Goal: Task Accomplishment & Management: Manage account settings

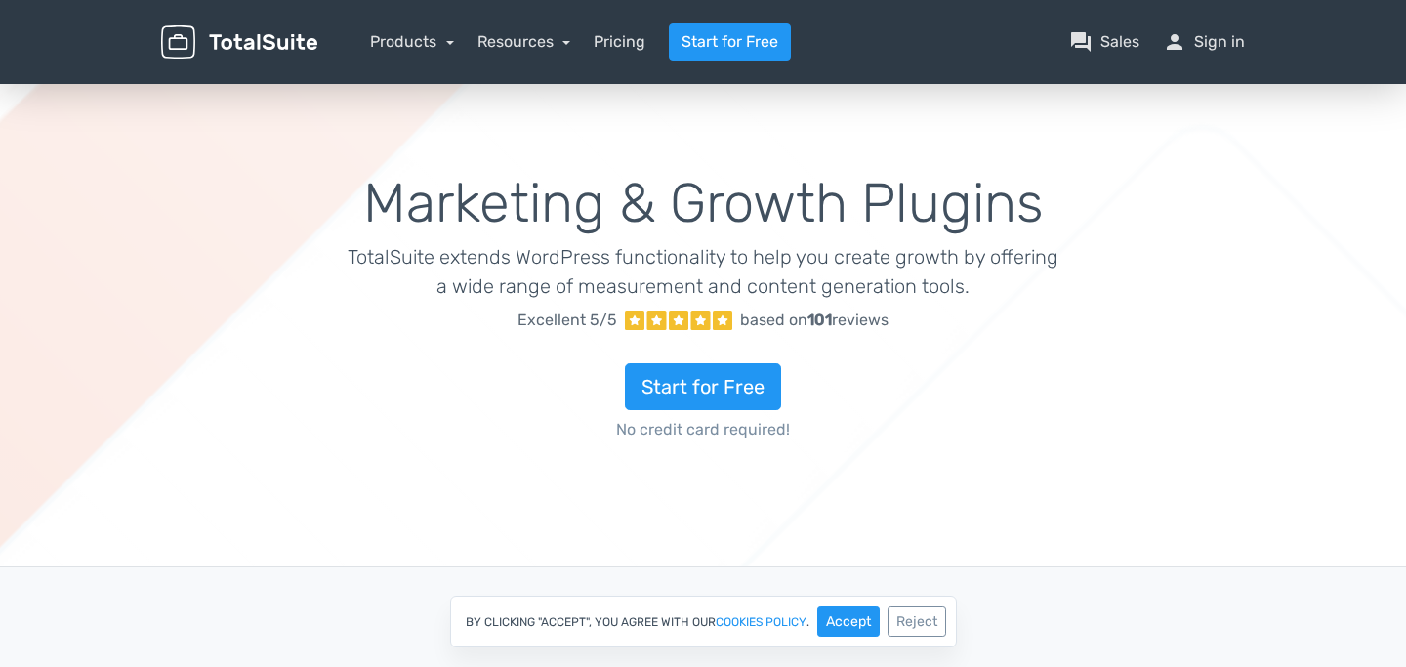
scroll to position [7, 0]
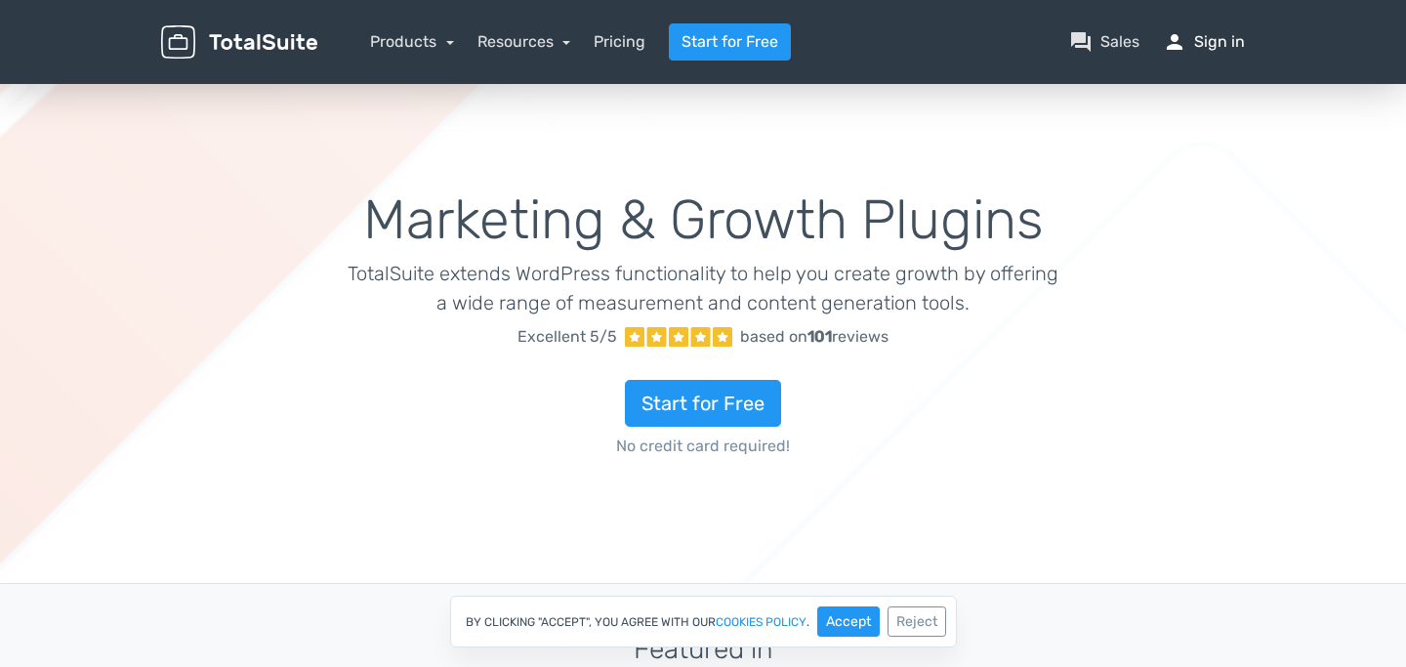
click at [1214, 39] on link "person Sign in" at bounding box center [1204, 41] width 82 height 23
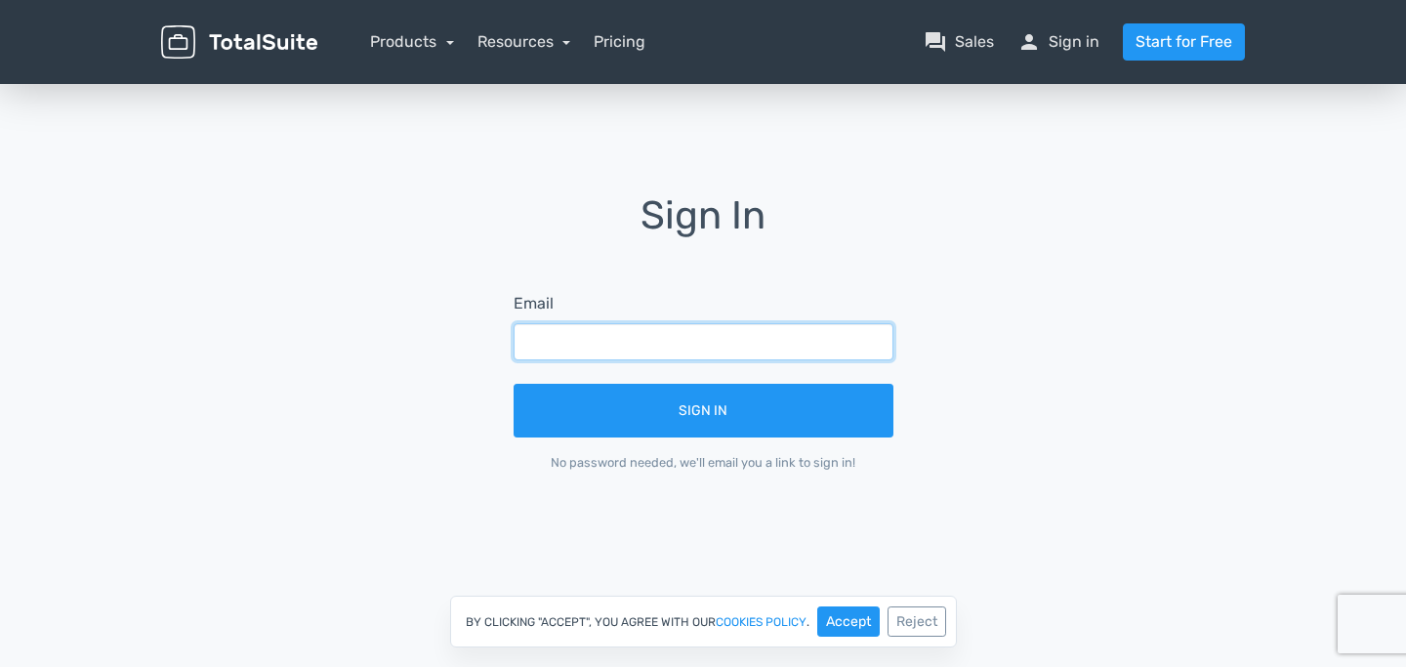
click at [570, 350] on input "text" at bounding box center [704, 341] width 380 height 37
type input "o2.aniko.penzes@gmail.com"
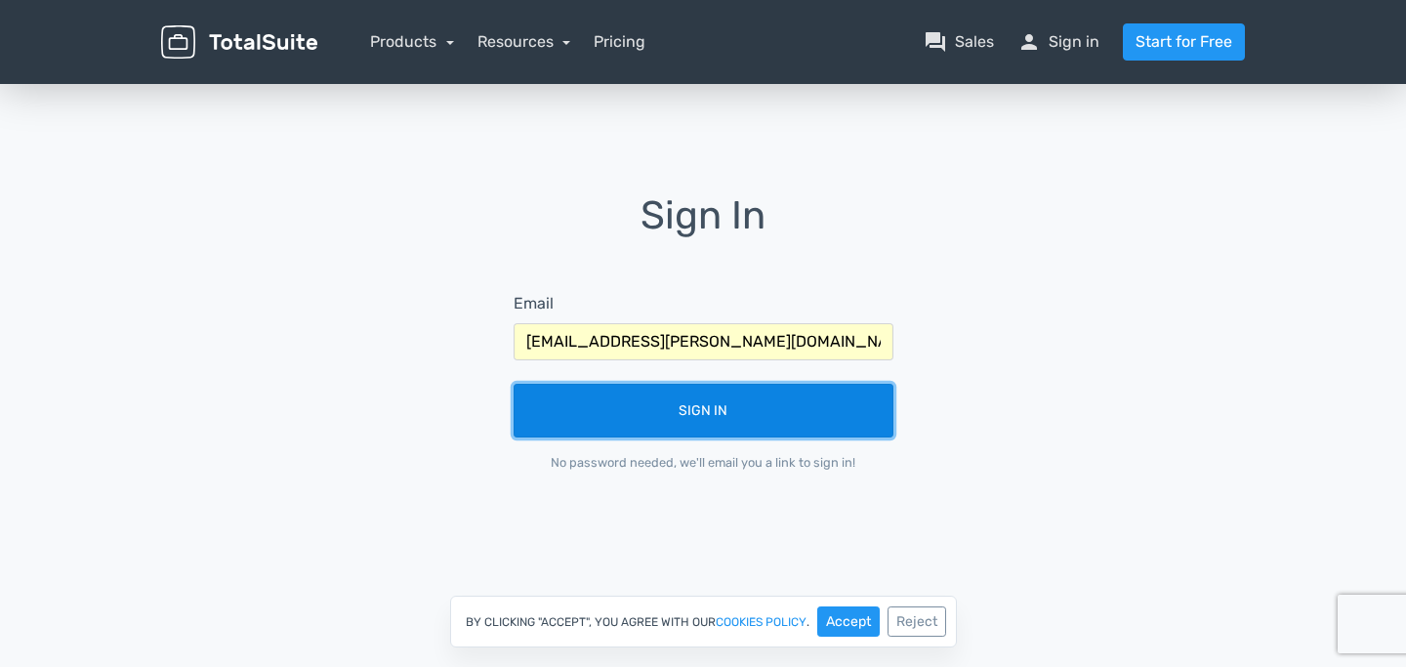
click at [670, 417] on button "Sign In" at bounding box center [704, 411] width 380 height 54
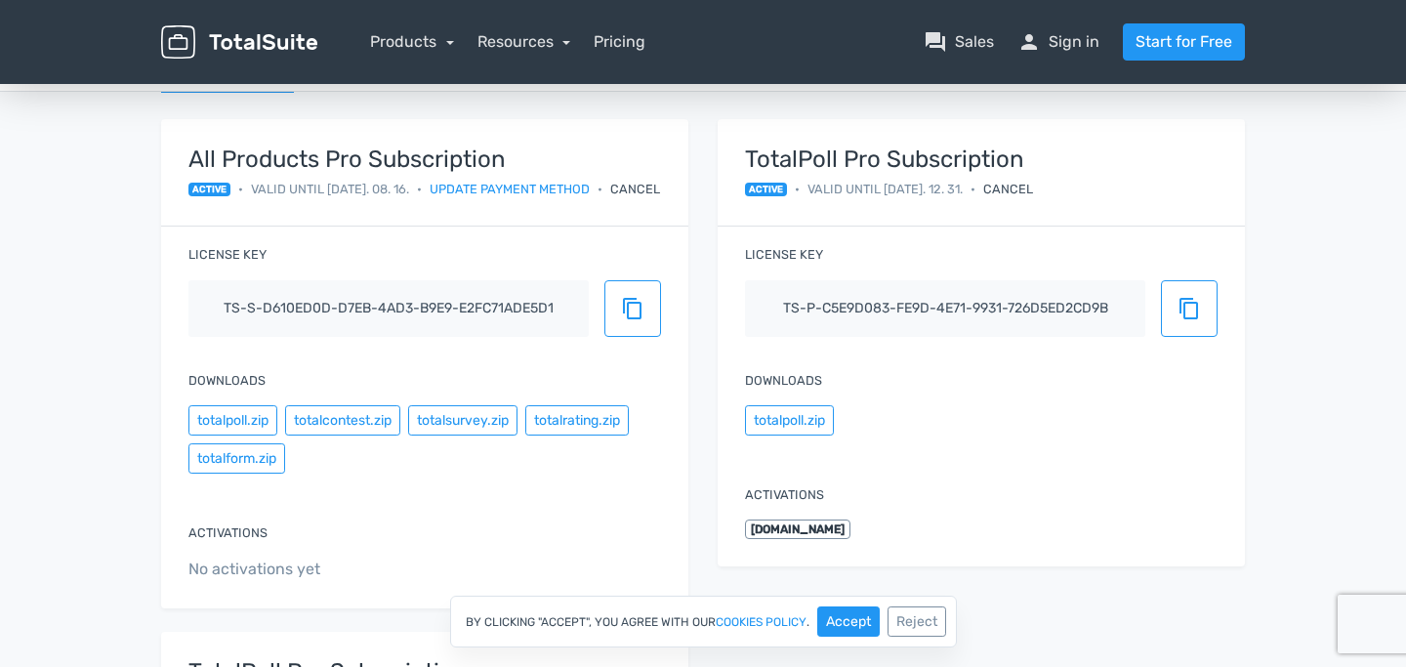
scroll to position [151, 0]
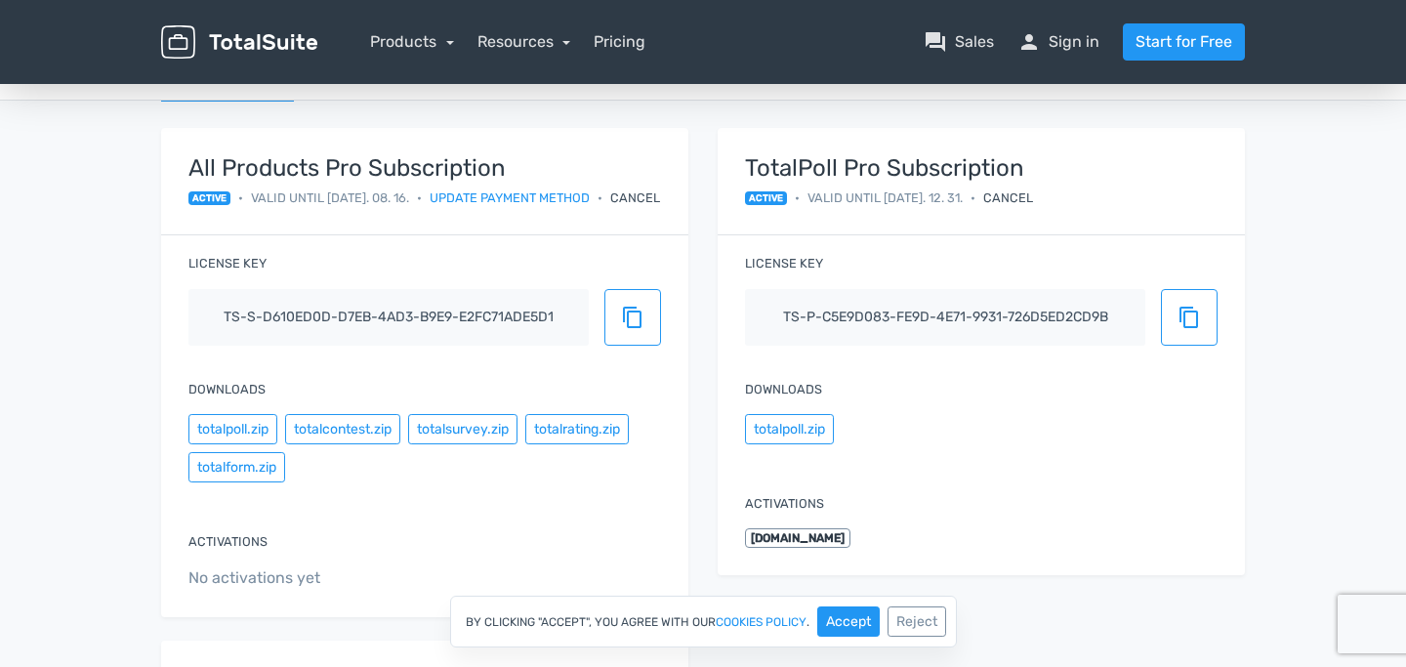
click at [629, 197] on div "Cancel" at bounding box center [635, 197] width 50 height 19
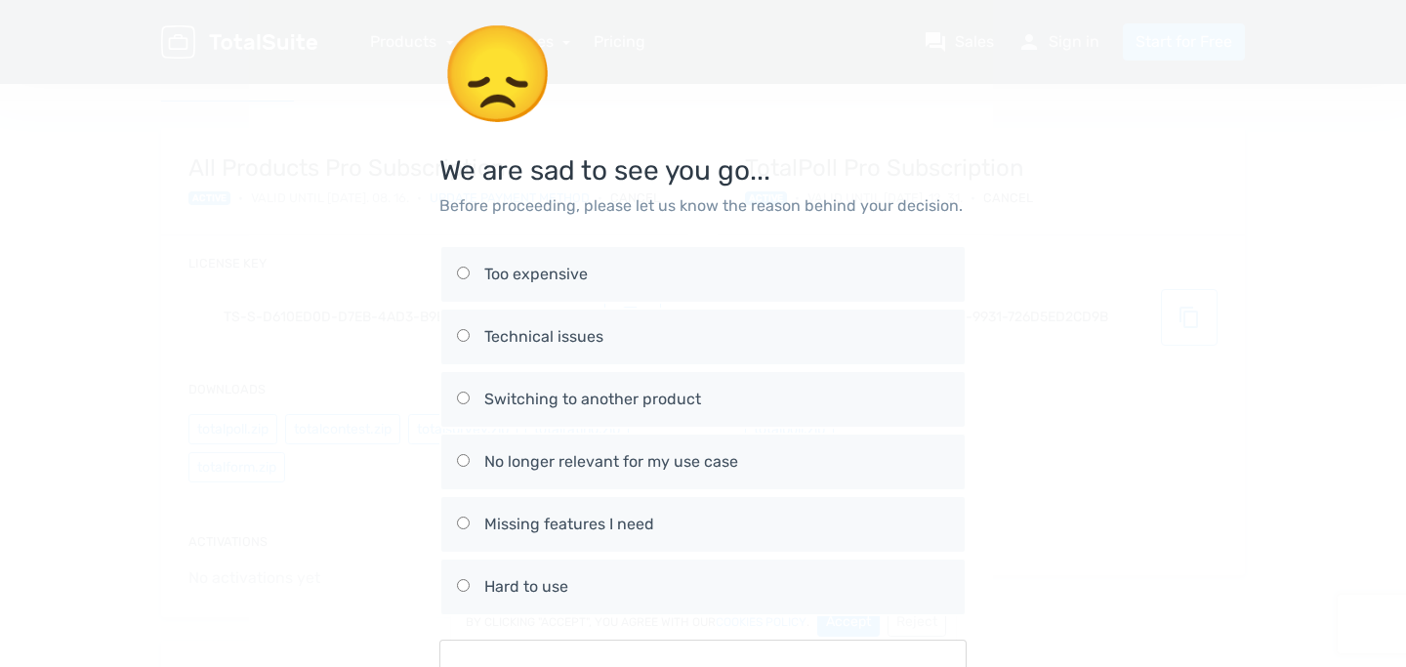
click at [509, 281] on div "Too expensive" at bounding box center [716, 274] width 465 height 23
click at [470, 279] on input "Too expensive" at bounding box center [463, 273] width 13 height 13
radio input "true"
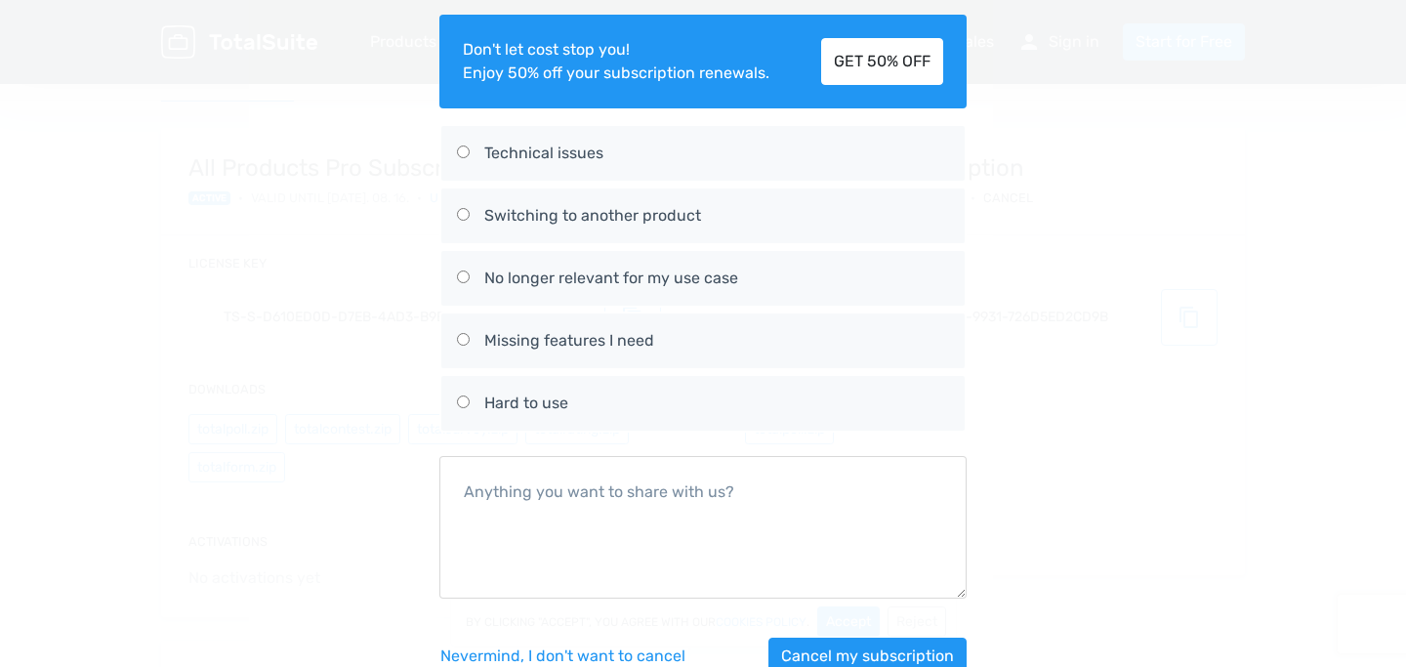
scroll to position [359, 0]
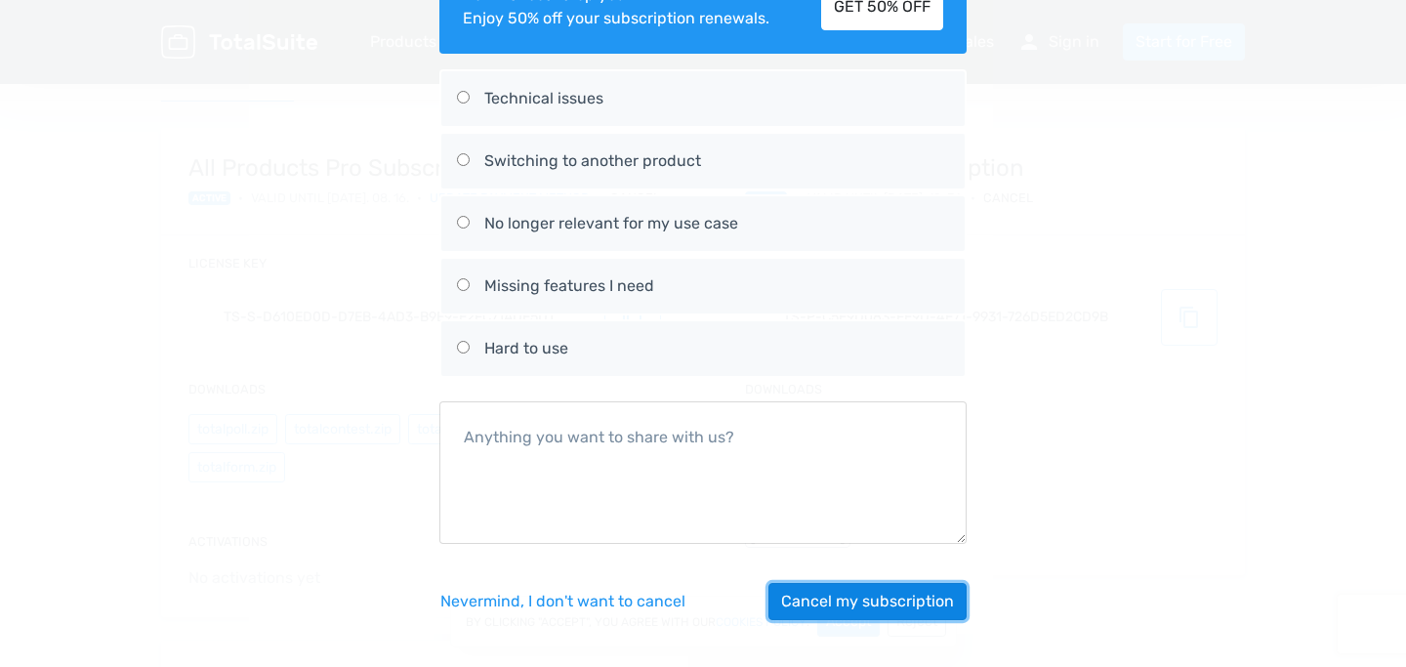
click at [880, 594] on button "Cancel my subscription" at bounding box center [868, 601] width 198 height 37
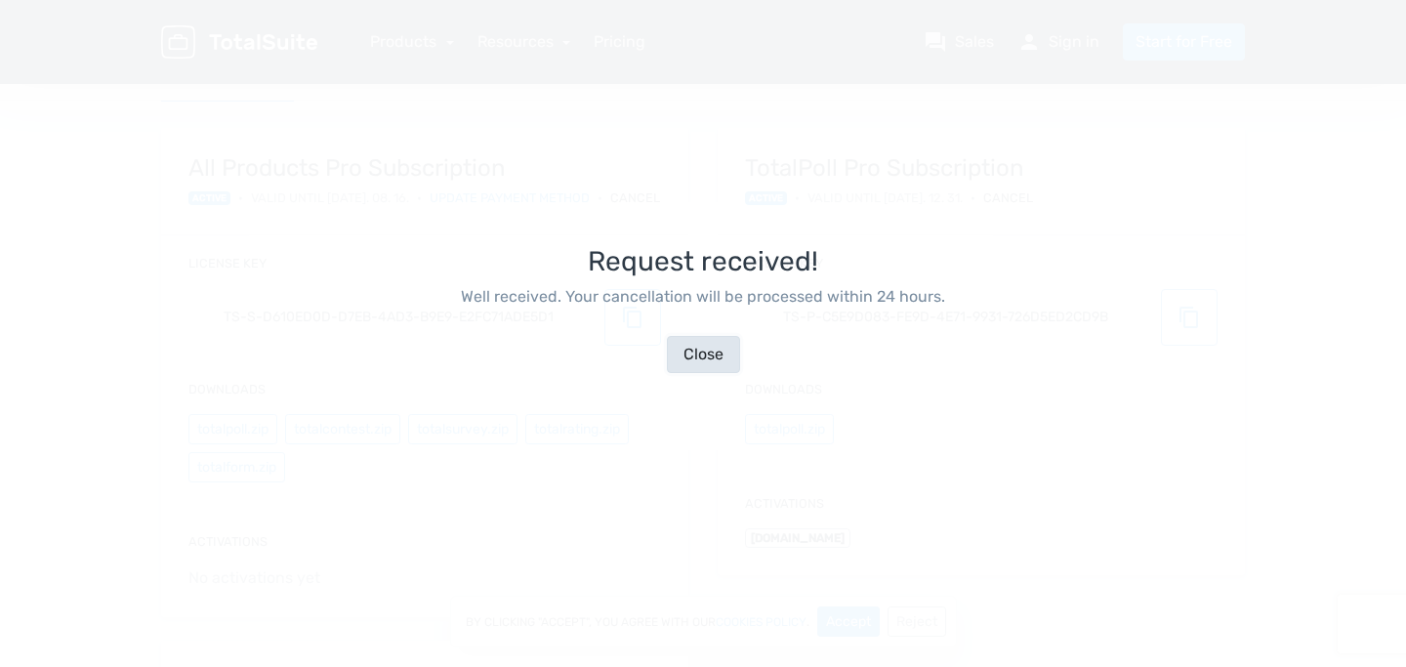
click at [706, 357] on button "Close" at bounding box center [703, 354] width 73 height 37
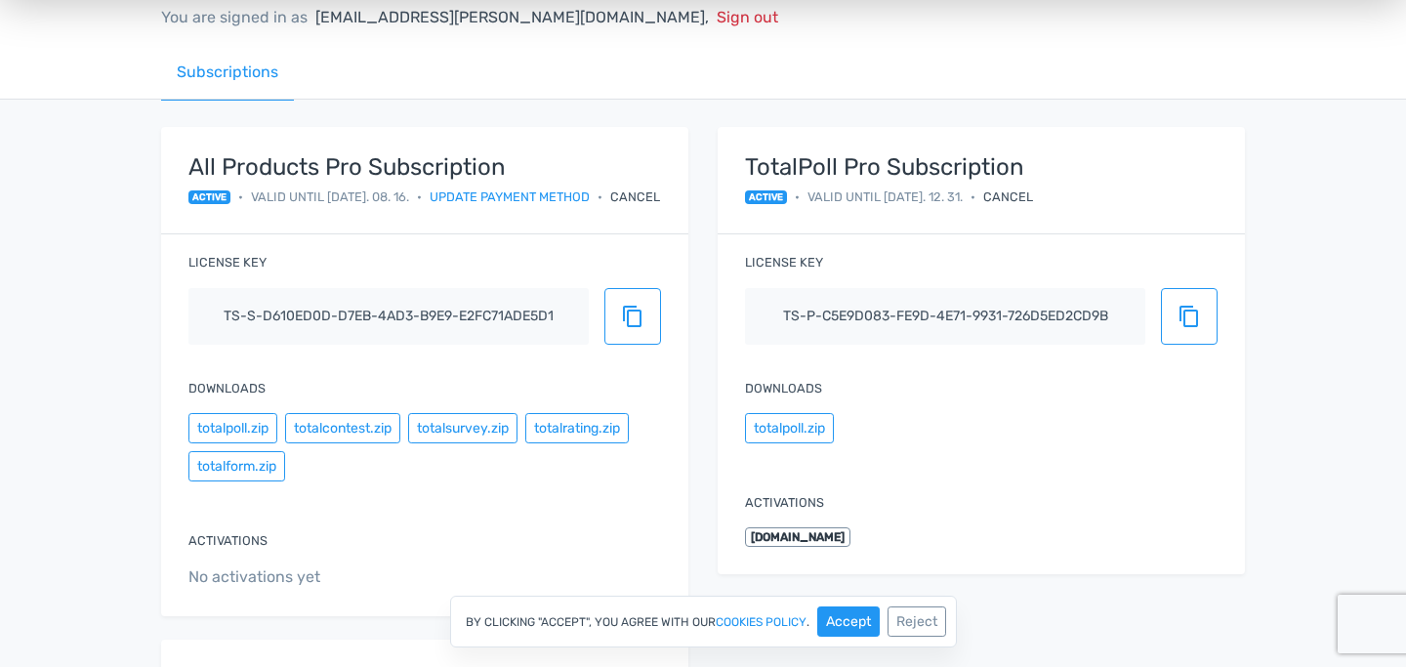
scroll to position [150, 0]
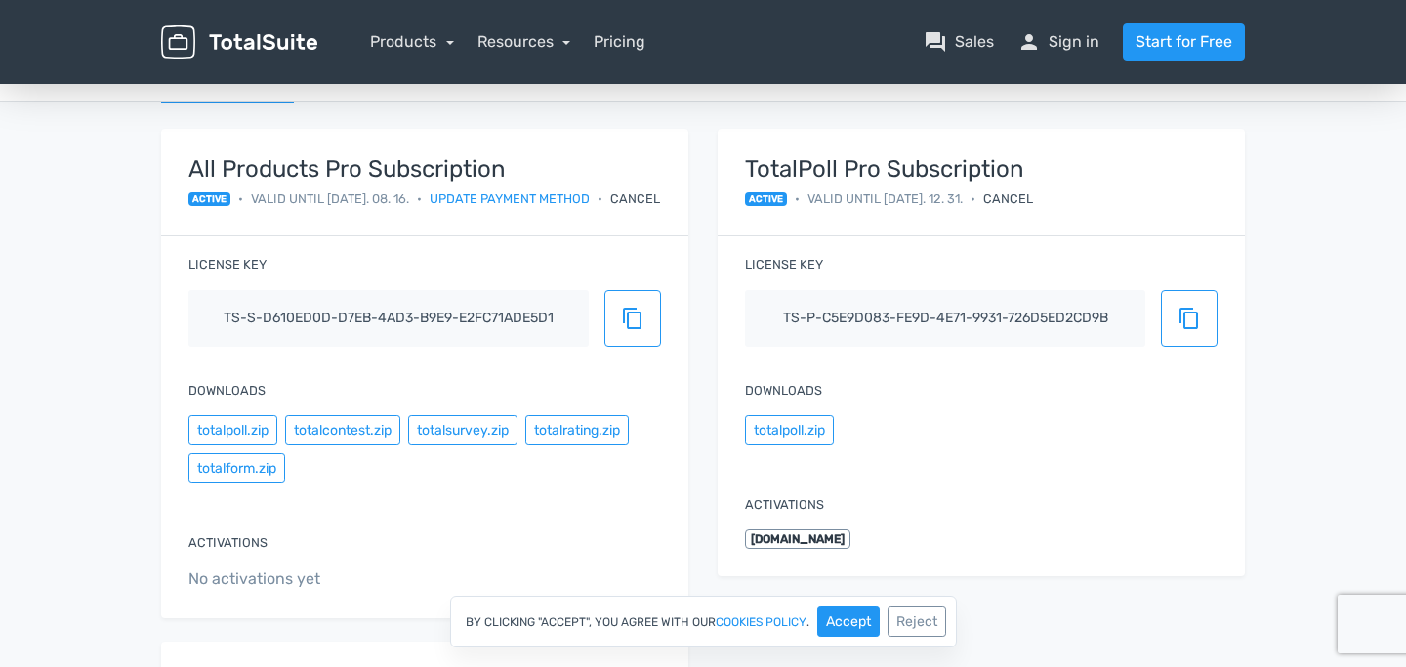
click at [624, 201] on div "Cancel" at bounding box center [635, 198] width 50 height 19
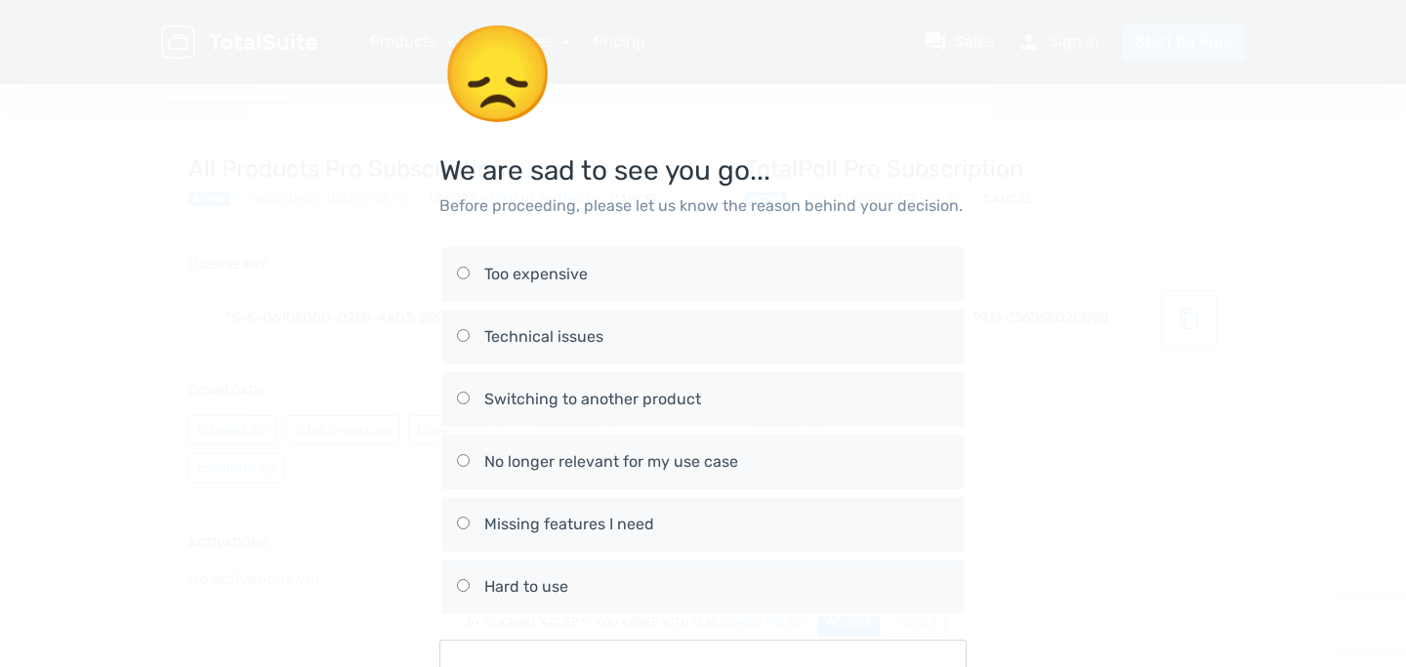
click at [545, 280] on div "Too expensive" at bounding box center [716, 274] width 465 height 23
click at [470, 279] on input "Too expensive" at bounding box center [463, 273] width 13 height 13
radio input "true"
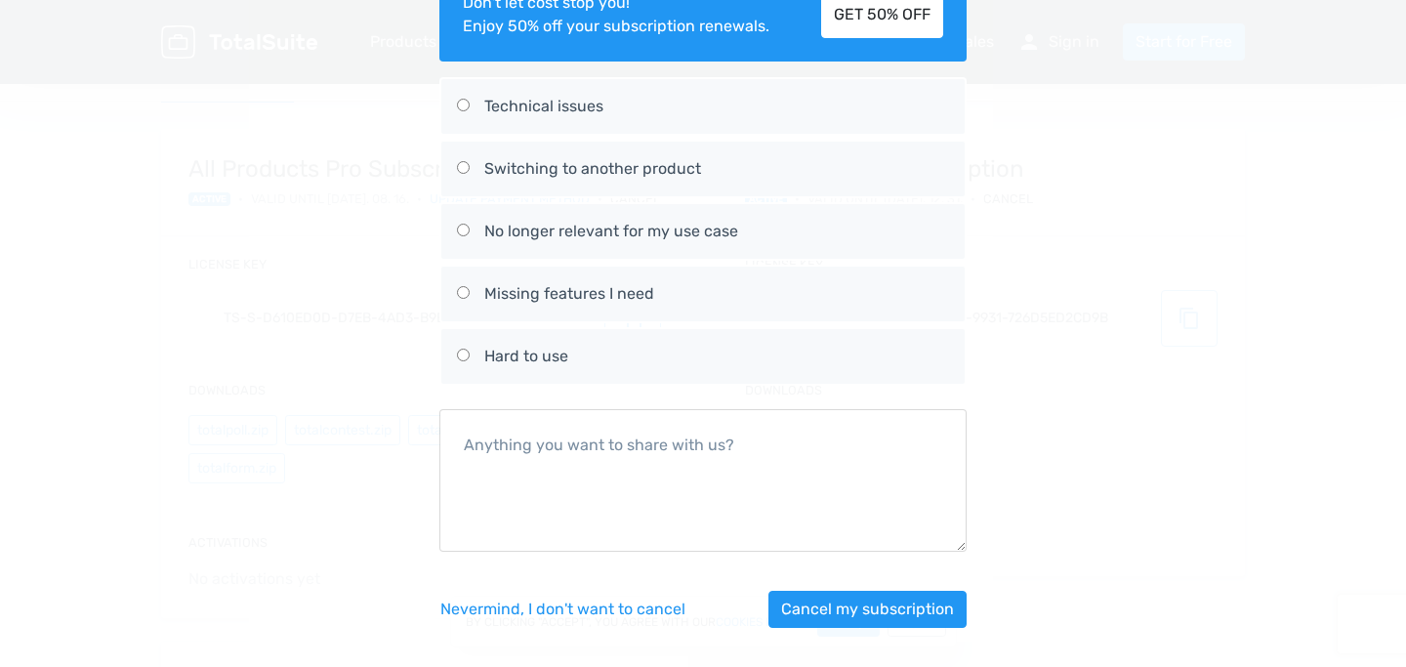
scroll to position [359, 0]
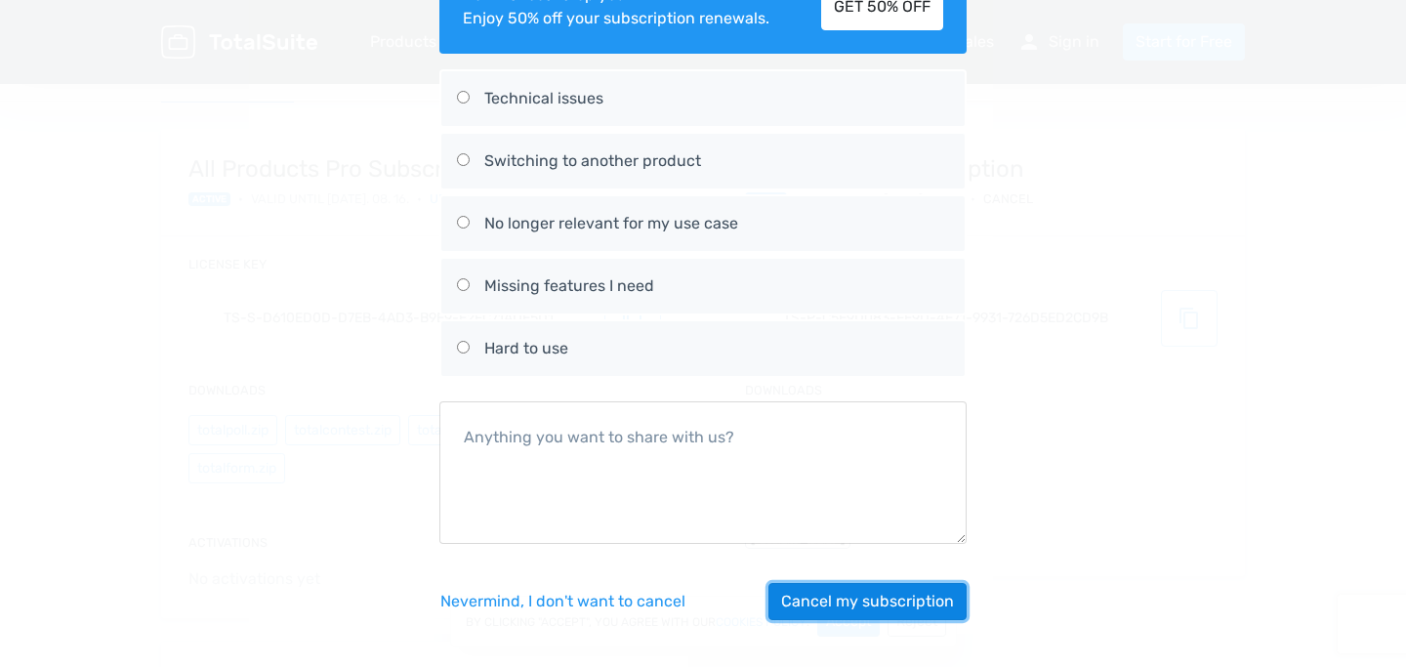
click at [894, 606] on button "Cancel my subscription" at bounding box center [868, 601] width 198 height 37
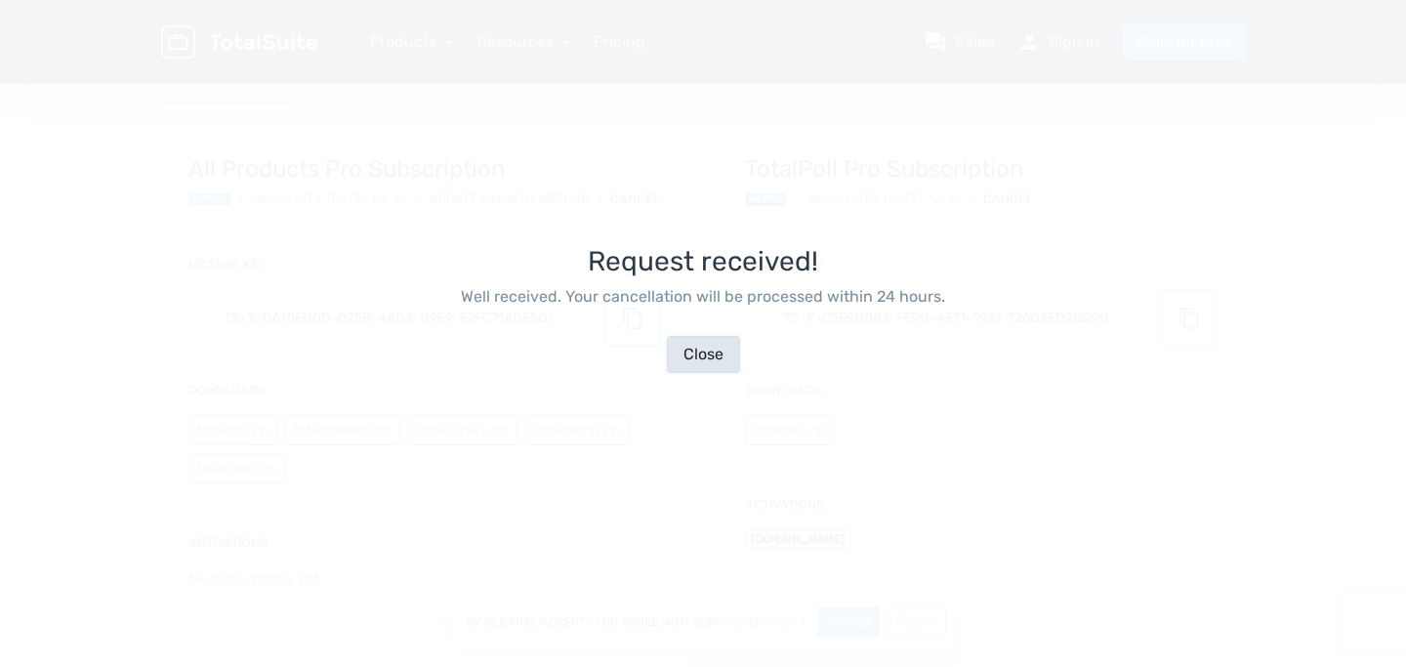
scroll to position [47, 0]
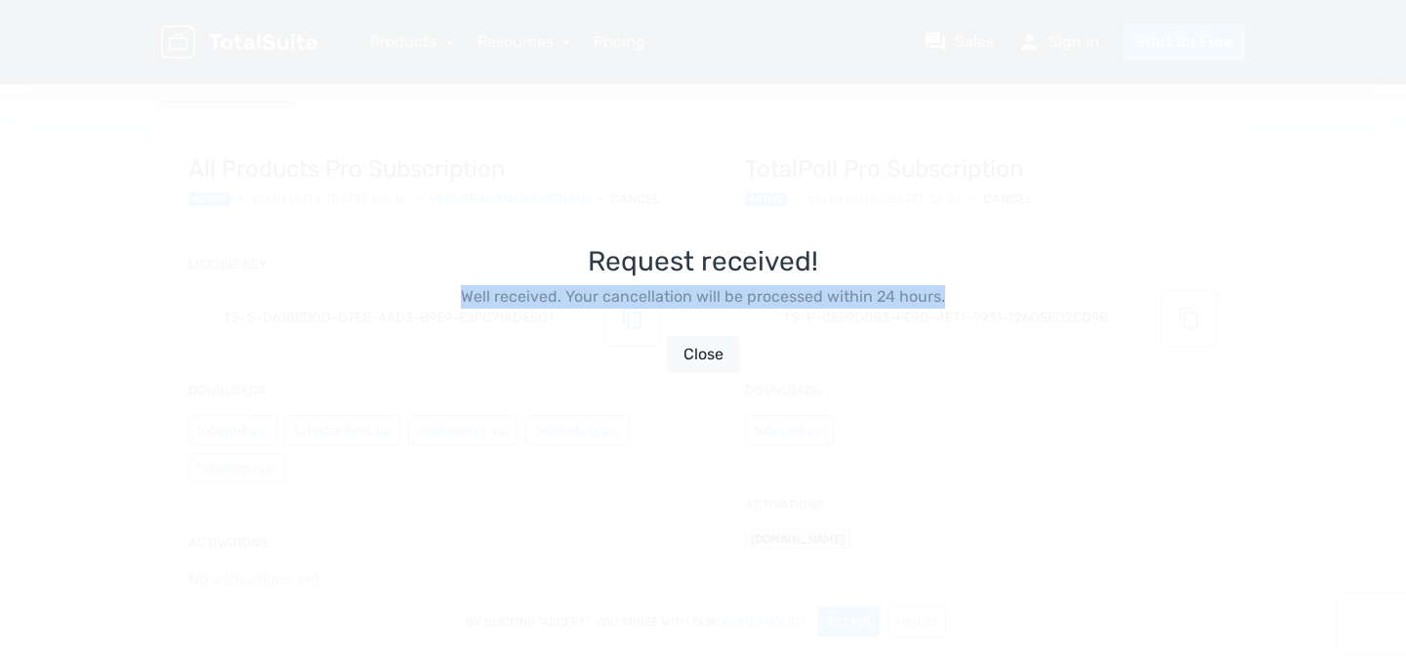
drag, startPoint x: 950, startPoint y: 297, endPoint x: 458, endPoint y: 289, distance: 492.2
click at [458, 289] on div "Request received! Well received. Your cancellation will be processed within 24 …" at bounding box center [702, 310] width 527 height 667
click at [445, 260] on div at bounding box center [445, 260] width 0 height 0
copy p "Well received. Your cancellation will be processed within 24 hours."
click at [705, 354] on button "Close" at bounding box center [703, 354] width 73 height 37
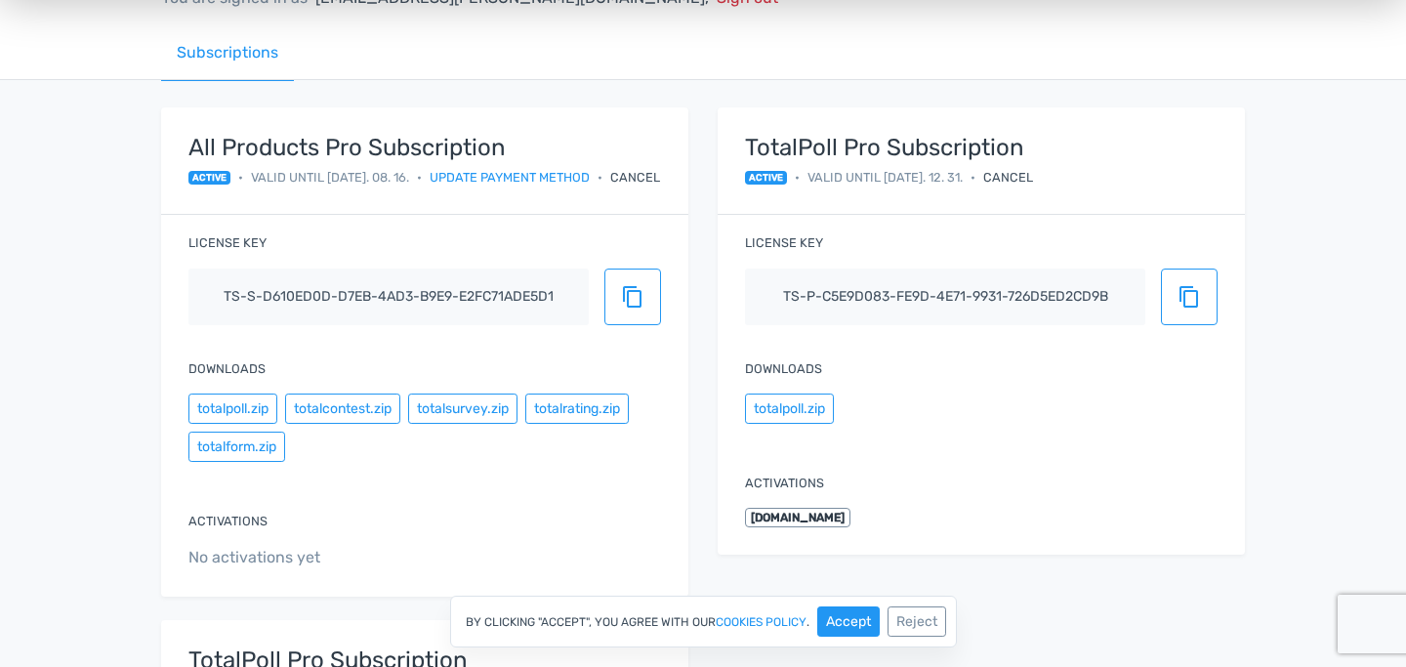
scroll to position [169, 0]
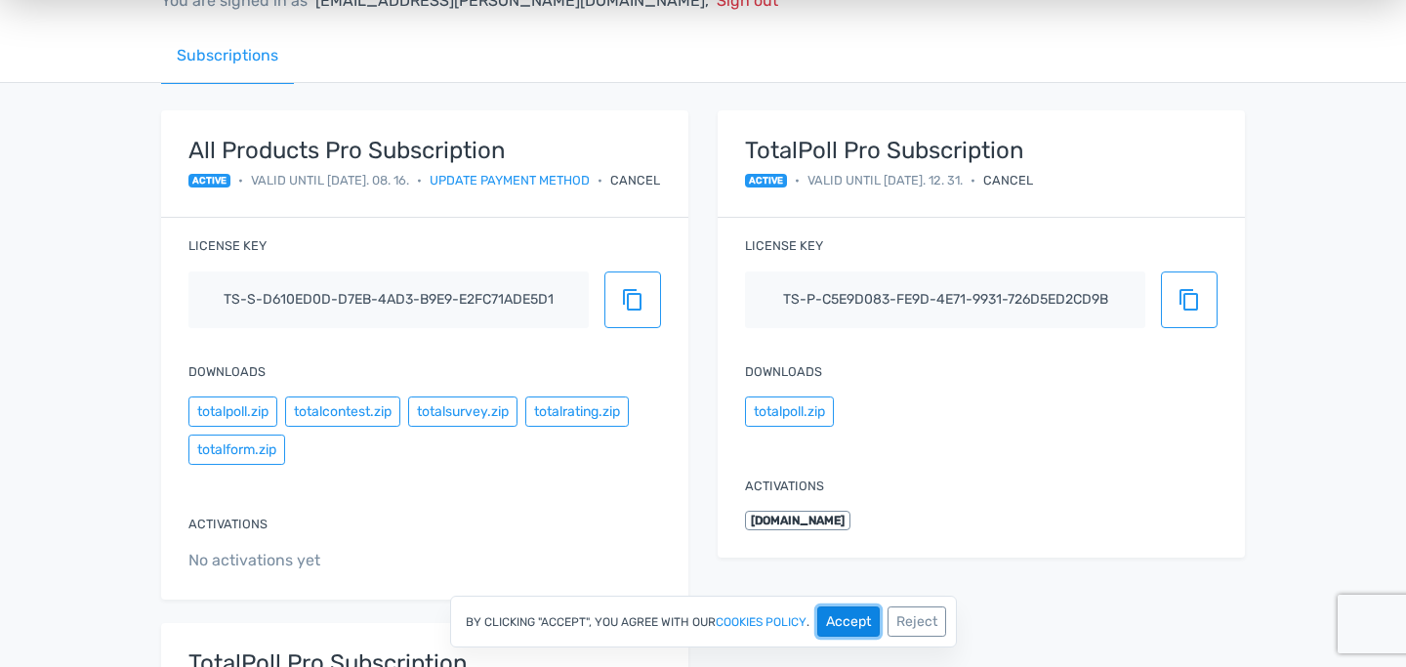
click at [830, 621] on button "Accept" at bounding box center [848, 621] width 62 height 30
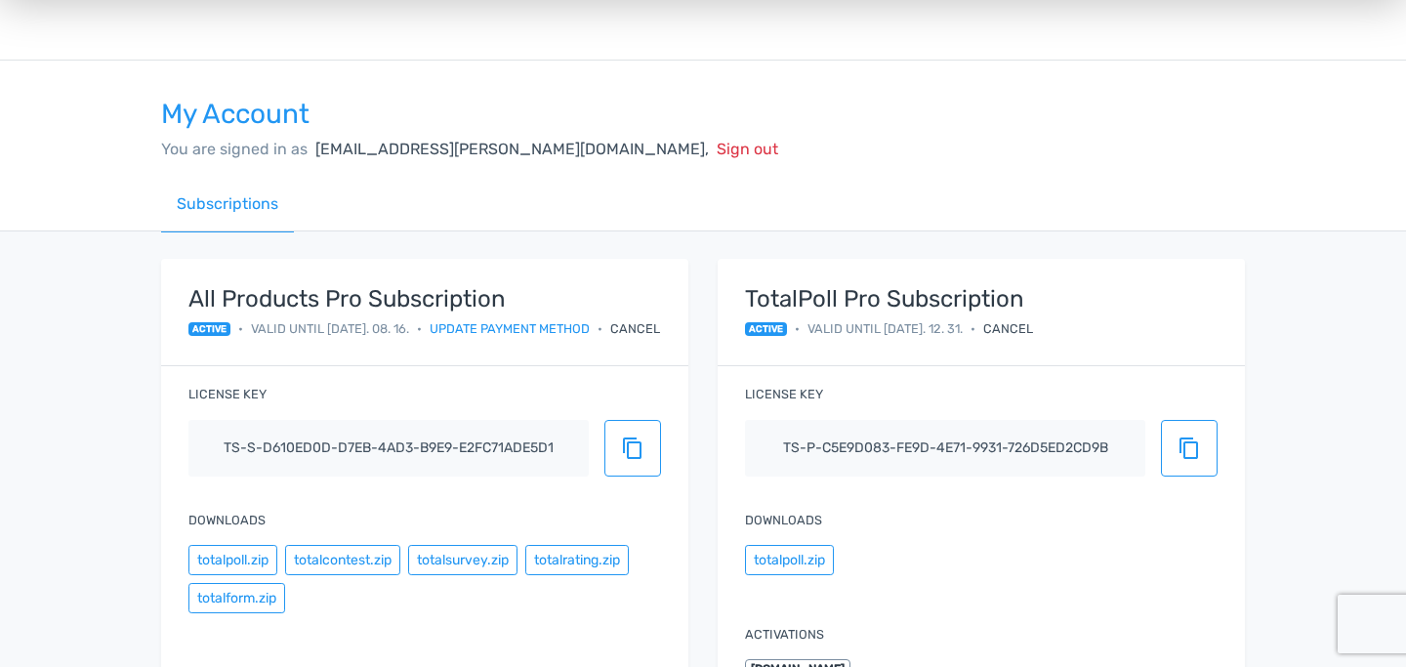
scroll to position [0, 0]
